Goal: Download file/media

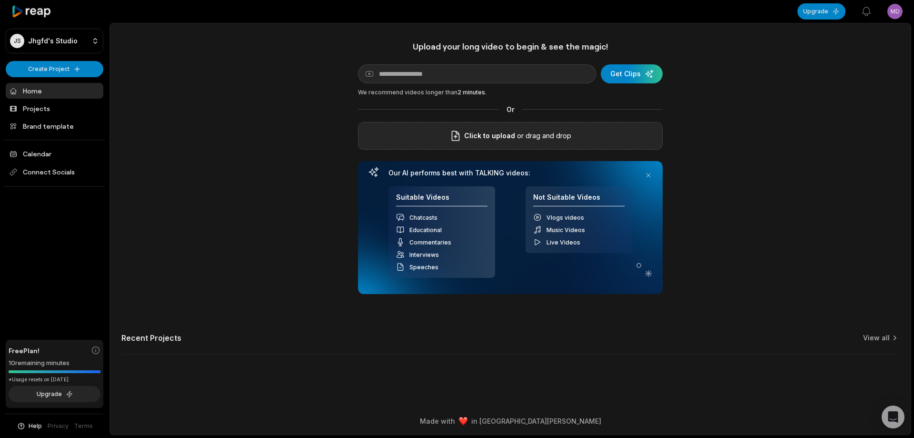
click at [526, 143] on div "Click to upload or drag and drop" at bounding box center [510, 136] width 305 height 28
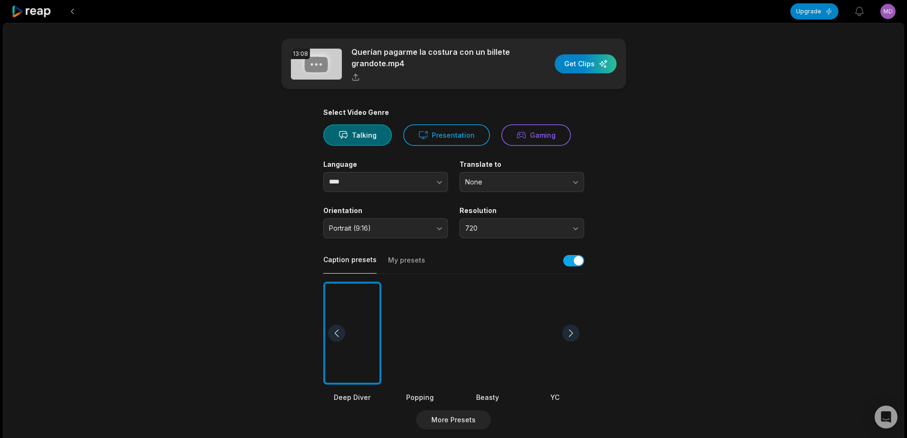
click at [492, 327] on div at bounding box center [488, 332] width 58 height 103
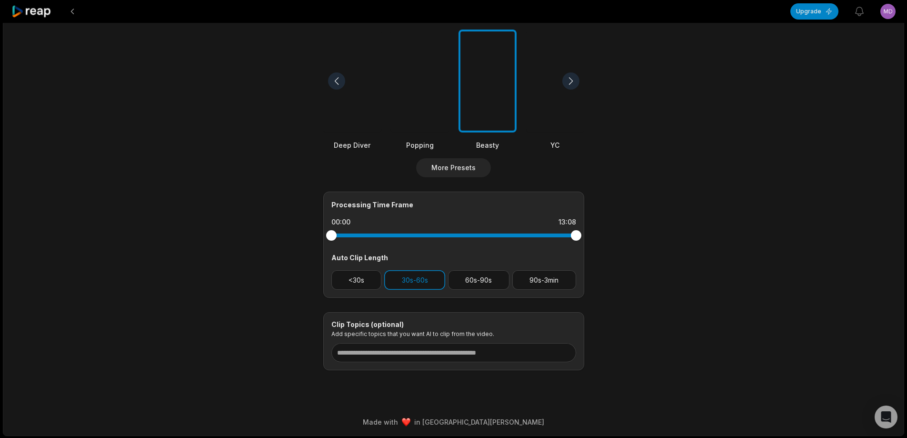
scroll to position [253, 0]
click at [554, 279] on button "90s-3min" at bounding box center [544, 279] width 64 height 20
click at [431, 281] on button "30s-60s" at bounding box center [414, 279] width 61 height 20
drag, startPoint x: 576, startPoint y: 237, endPoint x: 517, endPoint y: 239, distance: 59.5
click at [517, 239] on div at bounding box center [516, 234] width 10 height 10
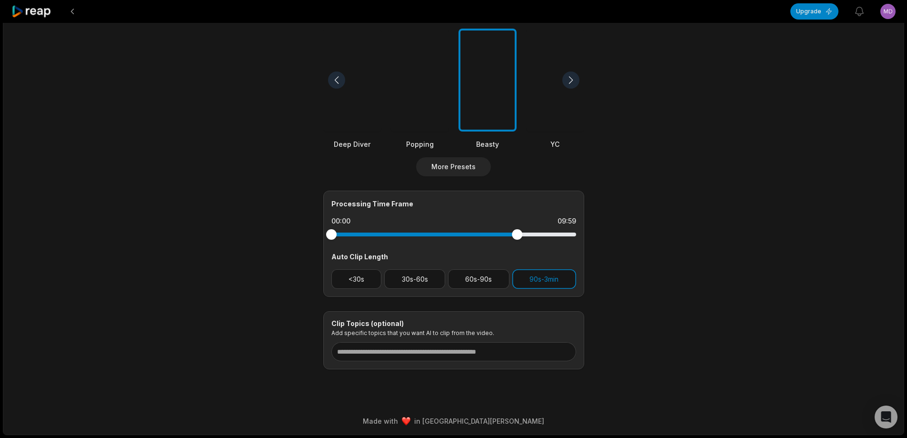
click at [517, 234] on div at bounding box center [517, 234] width 10 height 10
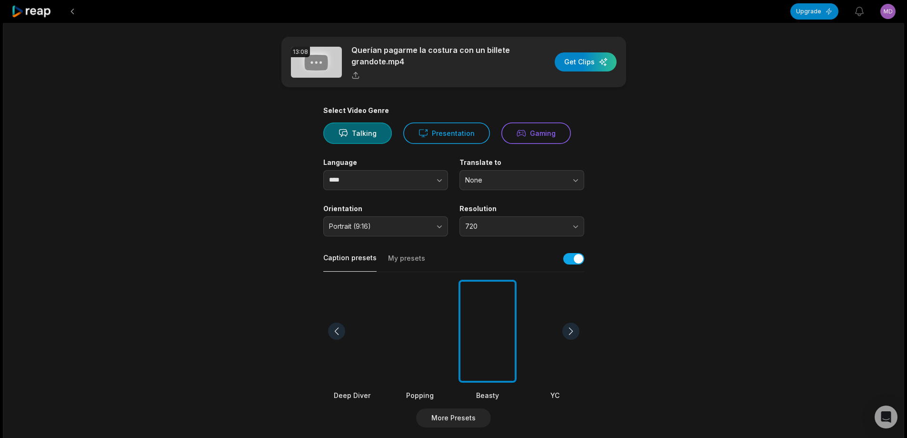
scroll to position [0, 0]
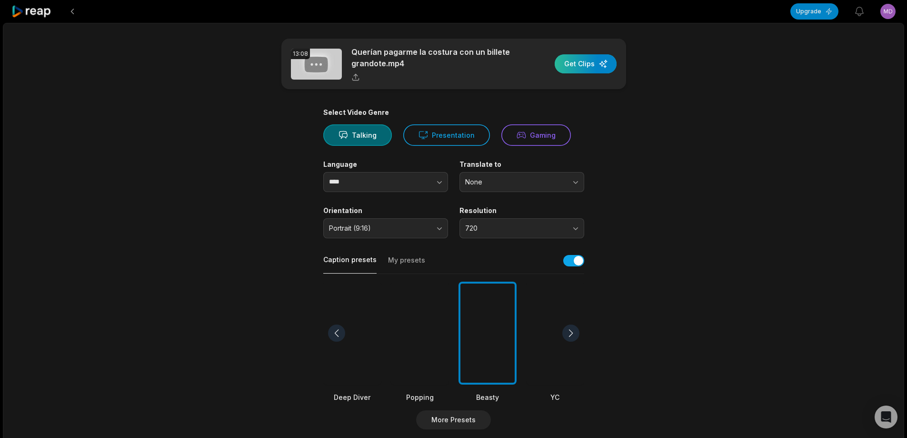
click at [588, 59] on div "button" at bounding box center [586, 63] width 62 height 19
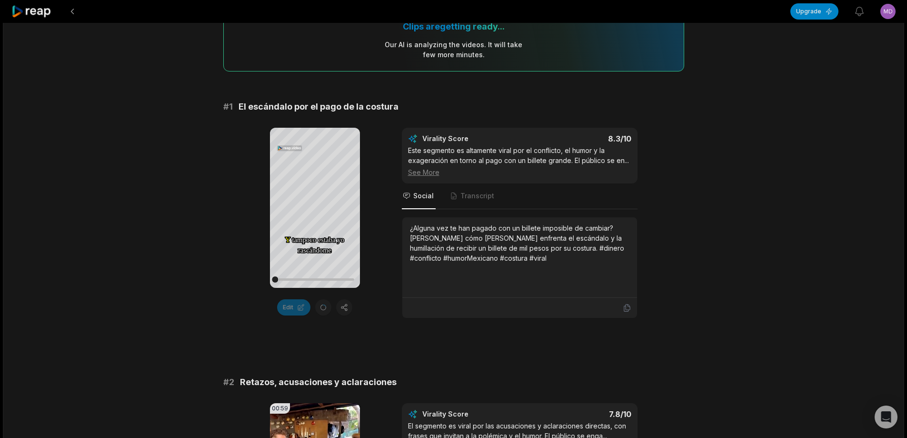
scroll to position [95, 0]
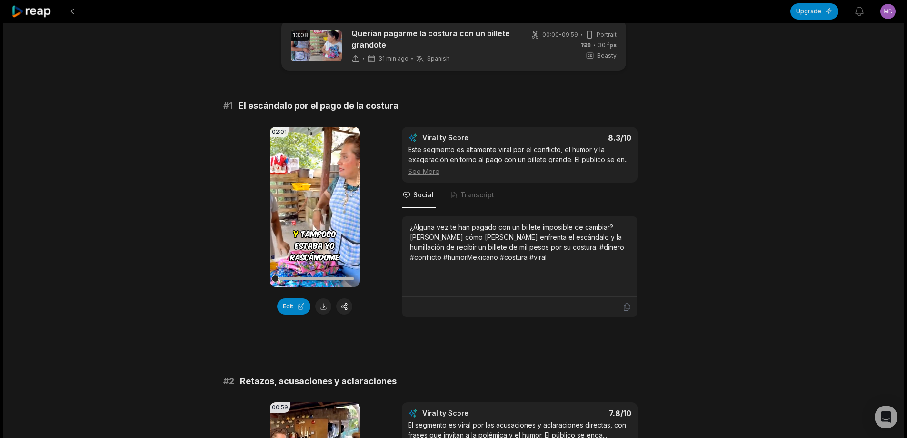
scroll to position [19, 0]
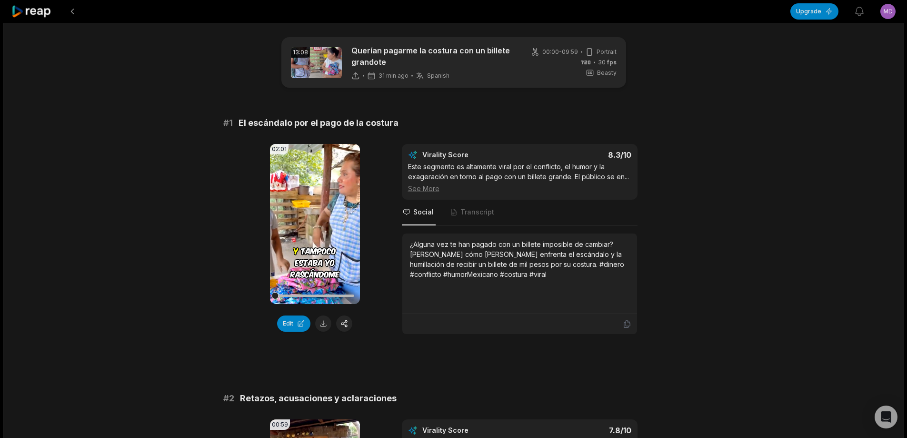
scroll to position [0, 0]
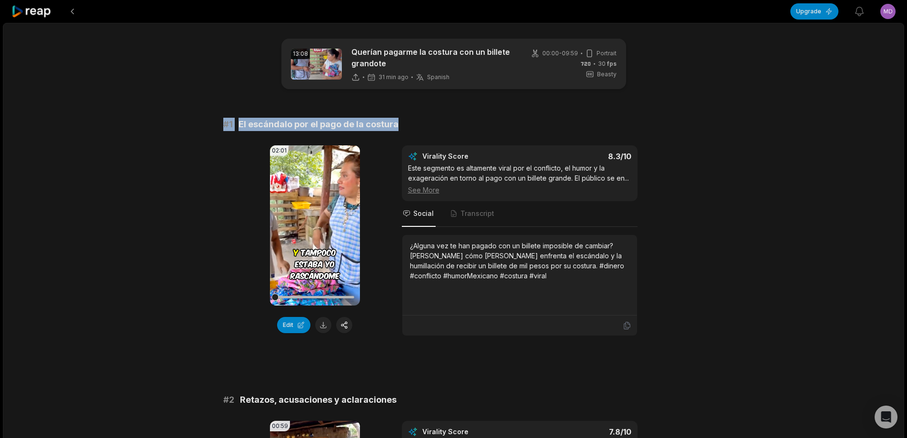
drag, startPoint x: 210, startPoint y: 121, endPoint x: 467, endPoint y: 121, distance: 256.6
copy div "# 1 El escándalo por el pago de la costura"
click at [319, 320] on button at bounding box center [323, 325] width 16 height 16
